Goal: Obtain resource: Download file/media

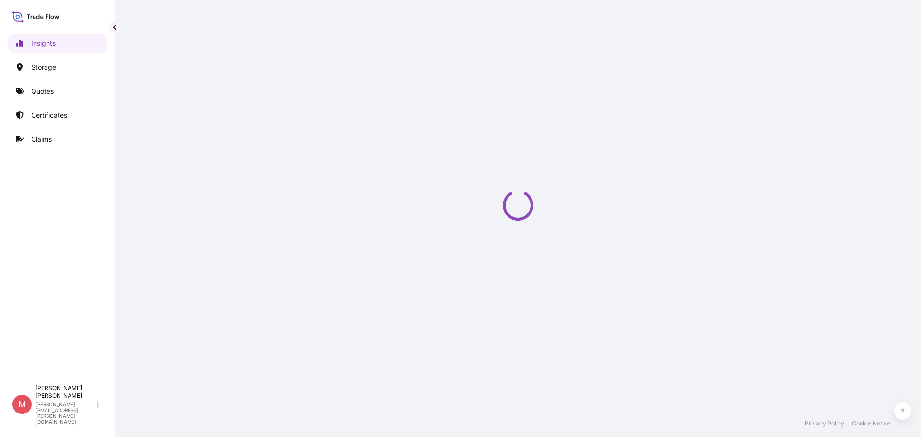
select select "2025"
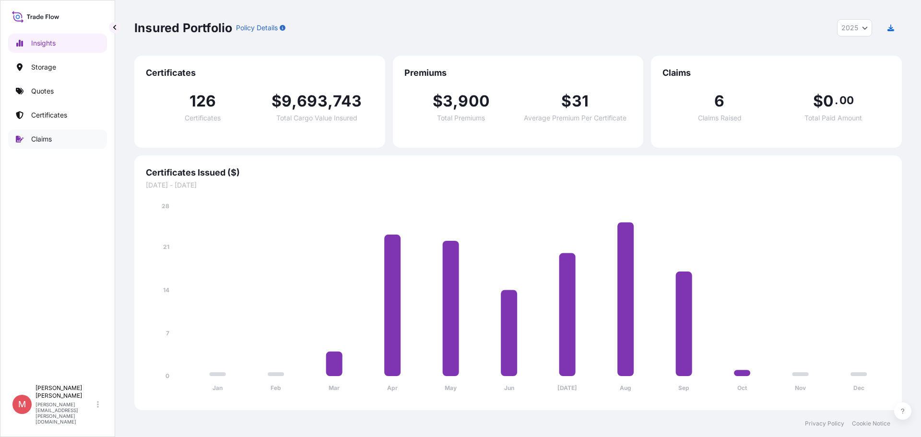
click at [54, 113] on p "Certificates" at bounding box center [49, 115] width 36 height 10
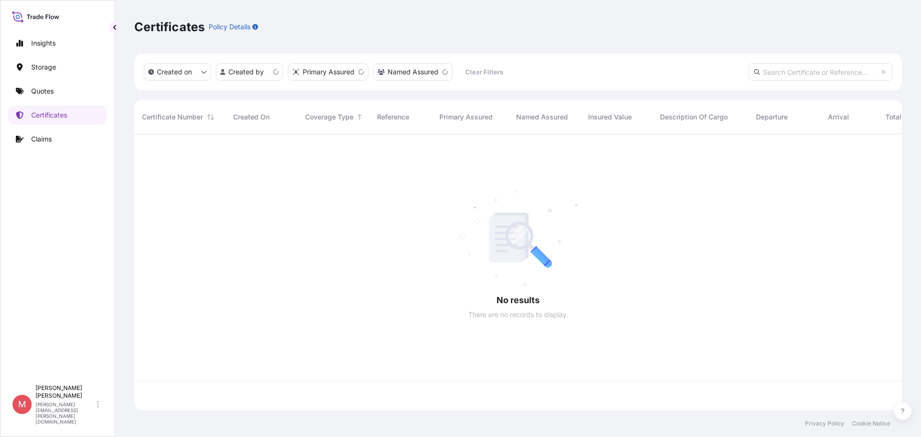
scroll to position [274, 760]
click at [796, 74] on input "text" at bounding box center [820, 71] width 144 height 17
type input "72433"
click at [269, 76] on html "Insights Storage Quotes Certificates Claims M [PERSON_NAME] [PERSON_NAME][EMAIL…" at bounding box center [460, 218] width 921 height 437
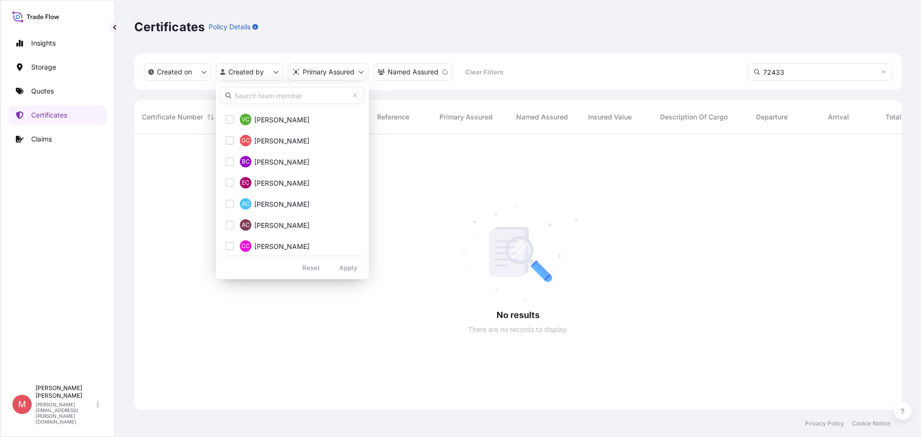
scroll to position [816, 0]
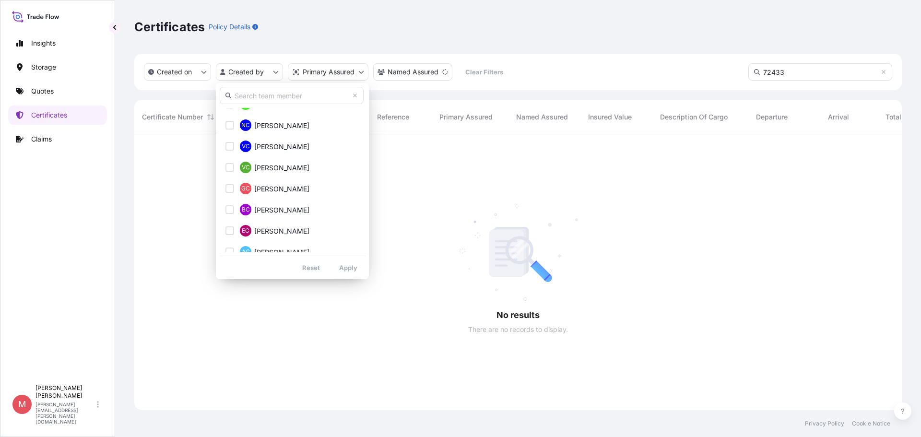
click at [255, 95] on input "text" at bounding box center [292, 95] width 144 height 17
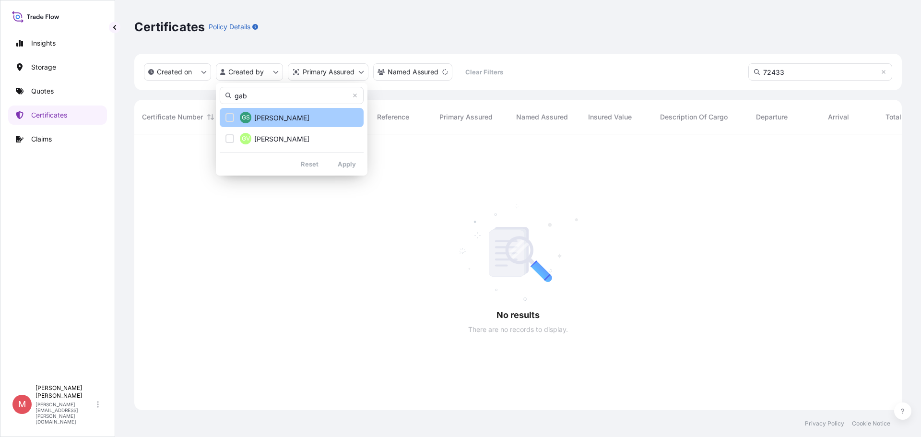
type input "gab"
click at [227, 120] on div "Select Option" at bounding box center [229, 117] width 9 height 9
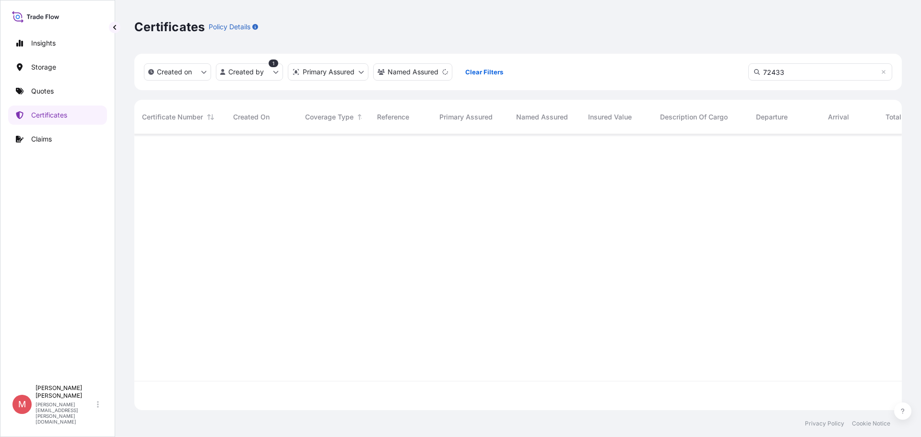
scroll to position [274, 760]
drag, startPoint x: 777, startPoint y: 75, endPoint x: 694, endPoint y: 78, distance: 83.1
click at [695, 78] on div "Created on Created by 1 Primary Assured Named Assured Clear Filters 72433" at bounding box center [518, 72] width 768 height 36
click at [842, 72] on input "text" at bounding box center [820, 71] width 144 height 17
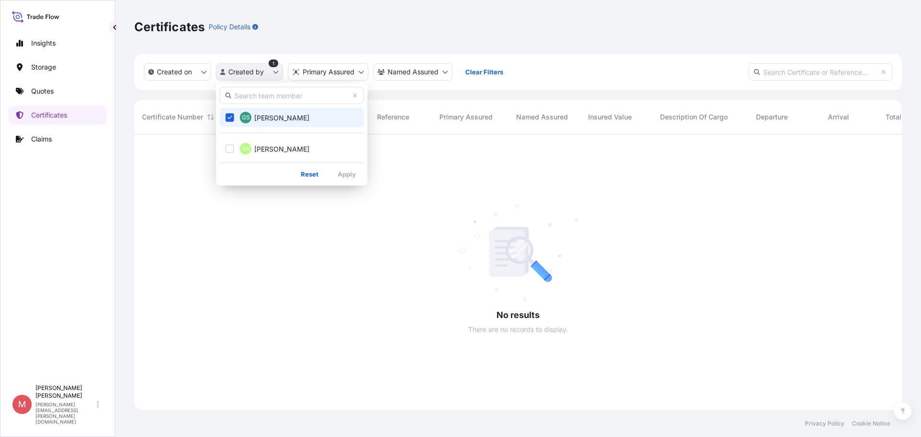
click at [273, 72] on html "Insights Storage Quotes Certificates Claims M [PERSON_NAME] [PERSON_NAME][EMAIL…" at bounding box center [460, 218] width 921 height 437
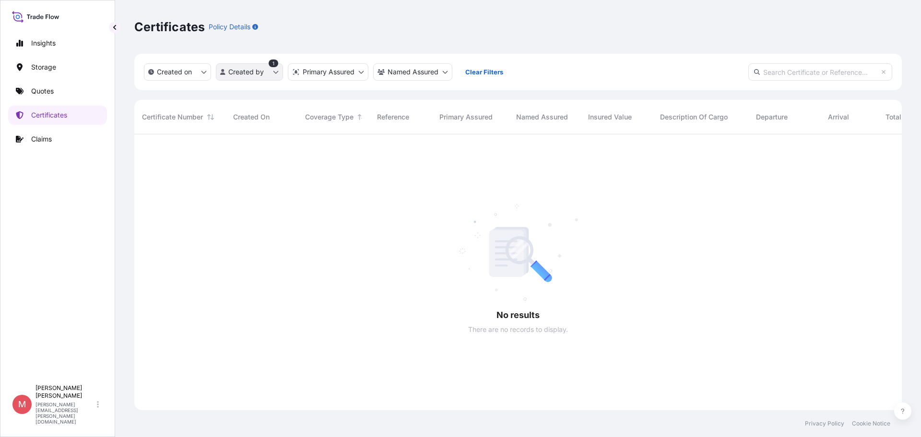
click at [273, 72] on html "Insights Storage Quotes Certificates Claims M [PERSON_NAME] [PERSON_NAME][EMAIL…" at bounding box center [460, 218] width 921 height 437
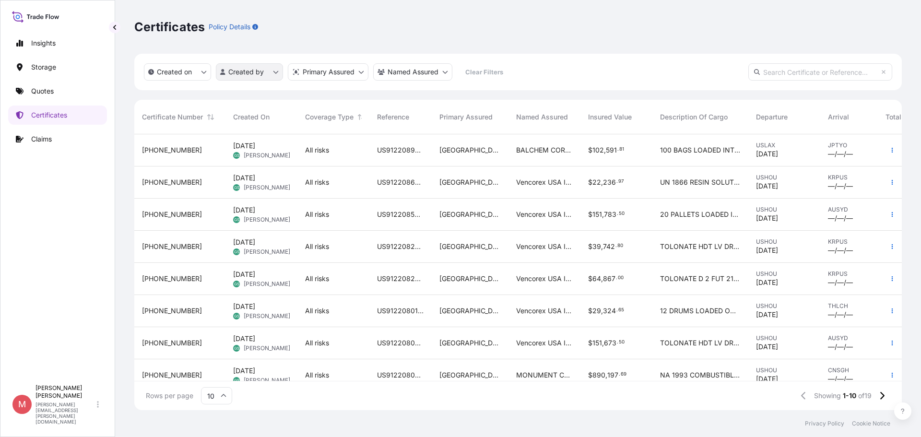
click at [273, 71] on html "Insights Storage Quotes Certificates Claims M [PERSON_NAME] [PERSON_NAME][EMAIL…" at bounding box center [460, 218] width 921 height 437
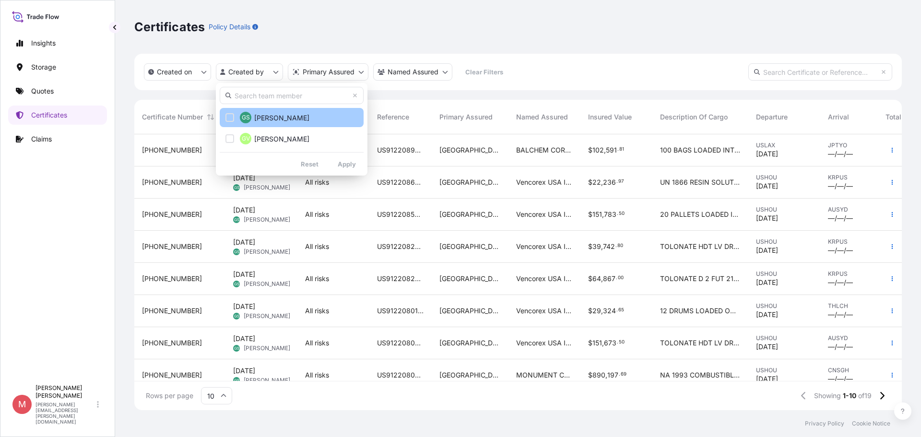
click at [226, 120] on div "Select Option" at bounding box center [229, 117] width 9 height 9
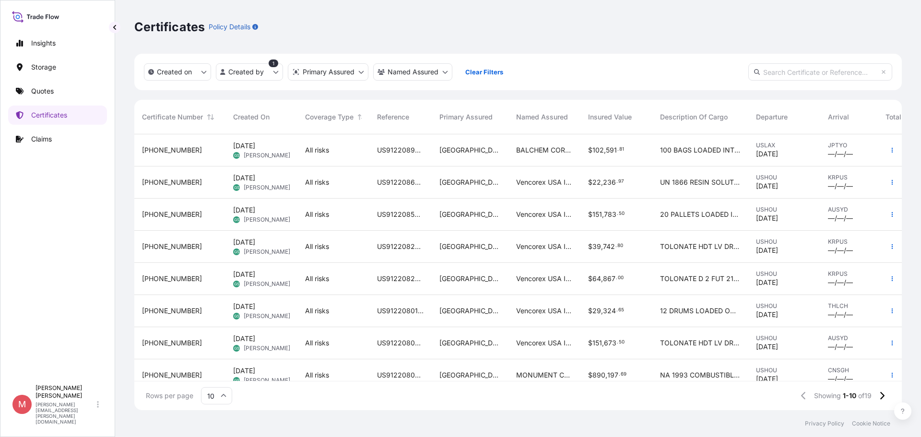
click at [407, 156] on div "US91220895018 / S220031772" at bounding box center [400, 150] width 62 height 32
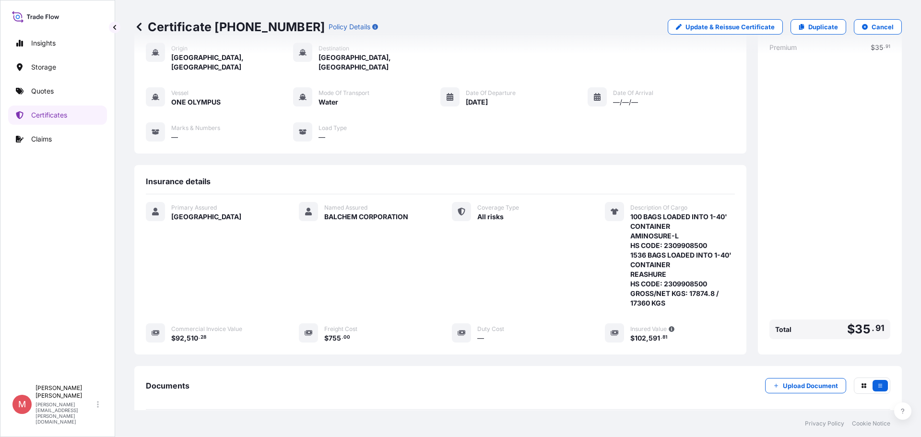
scroll to position [144, 0]
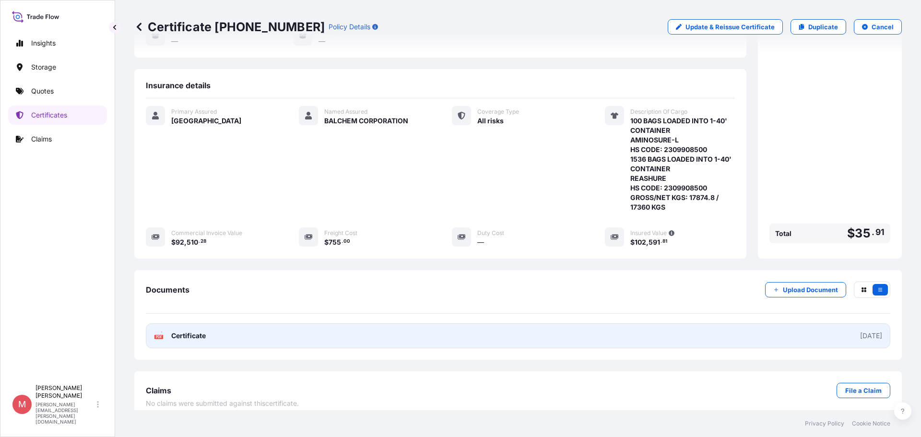
click at [795, 323] on link "PDF Certificate [DATE]" at bounding box center [518, 335] width 745 height 25
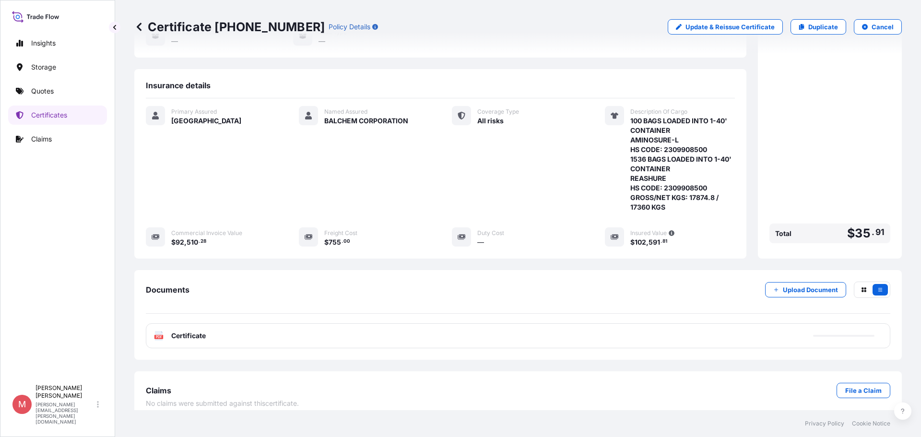
click at [583, 327] on div "PDF Certificate" at bounding box center [518, 335] width 745 height 25
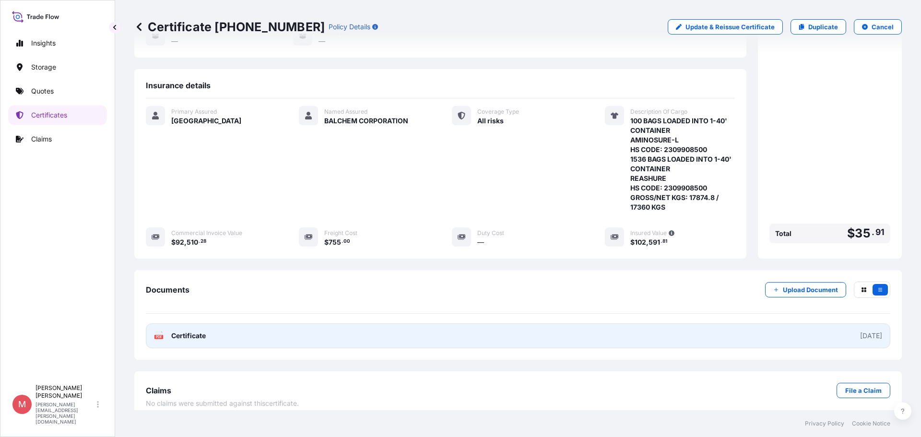
click at [193, 331] on span "Certificate" at bounding box center [188, 336] width 35 height 10
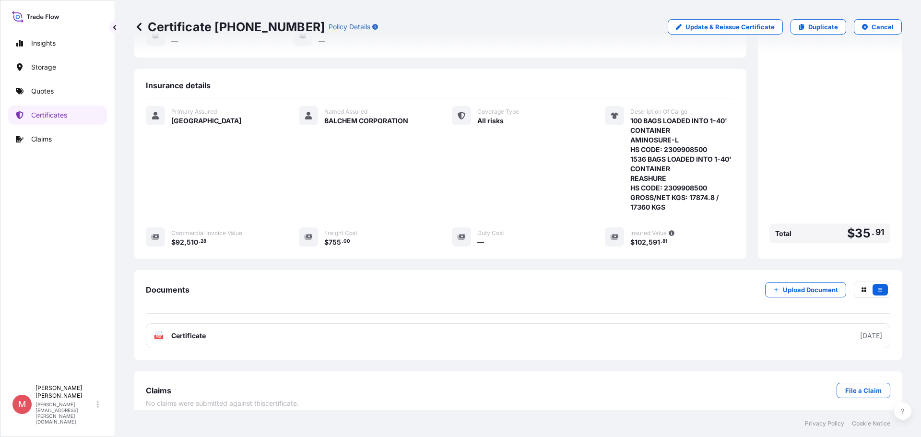
scroll to position [0, 0]
